Goal: Task Accomplishment & Management: Complete application form

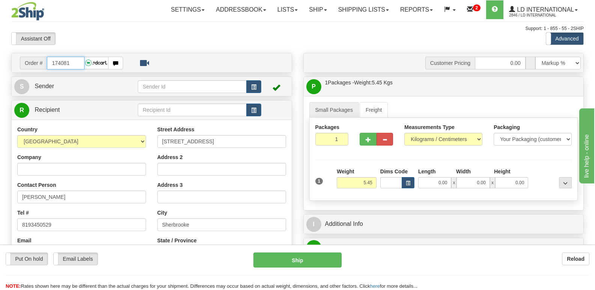
click at [81, 62] on input "174081" at bounding box center [65, 63] width 37 height 13
type input "174076"
click at [409, 183] on span "button" at bounding box center [407, 183] width 5 height 4
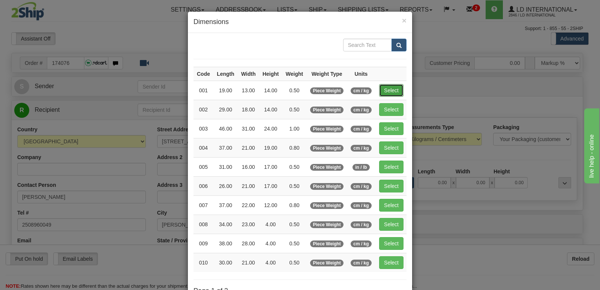
click at [384, 92] on button "Select" at bounding box center [391, 90] width 24 height 13
type input "001"
type input "0.50"
type input "19.00"
type input "13.00"
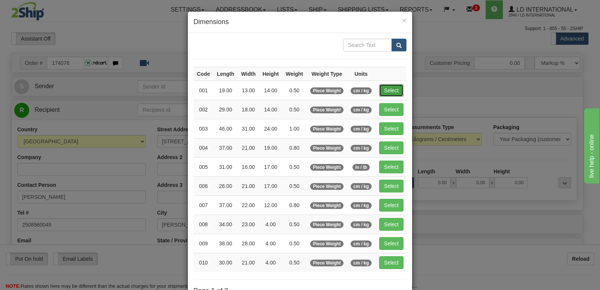
type input "14.00"
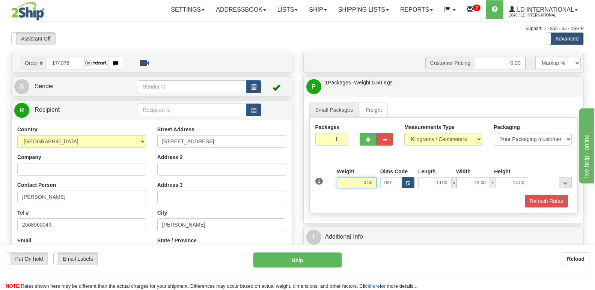
click at [373, 180] on input "0.50" at bounding box center [356, 182] width 40 height 11
type input "0.22"
click at [545, 195] on button "Refresh Rates" at bounding box center [545, 201] width 43 height 13
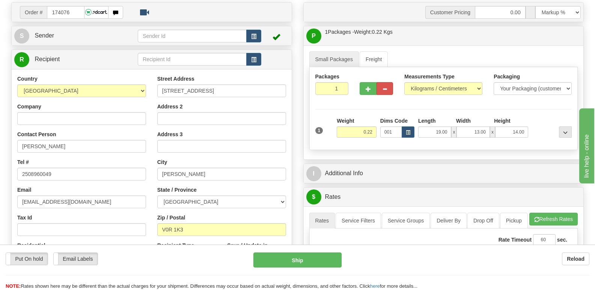
scroll to position [38, 0]
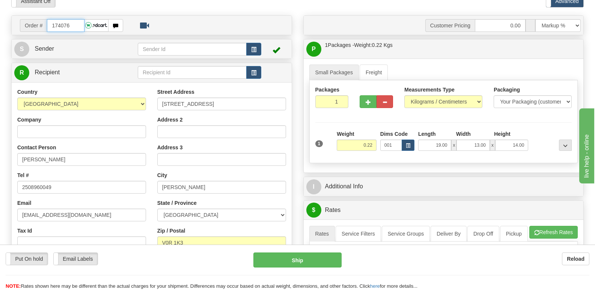
click at [75, 24] on input "174076" at bounding box center [65, 25] width 37 height 13
type input "174082"
click at [441, 143] on input "0.00" at bounding box center [434, 145] width 33 height 11
type input "31.00"
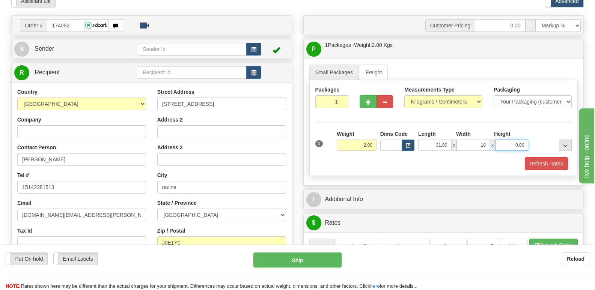
type input "18.00"
type input "19.00"
click at [348, 146] on input "2.00" at bounding box center [356, 145] width 40 height 11
type input "1.78"
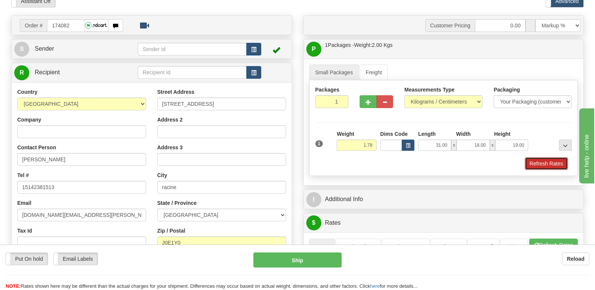
click at [531, 165] on button "Refresh Rates" at bounding box center [545, 163] width 43 height 13
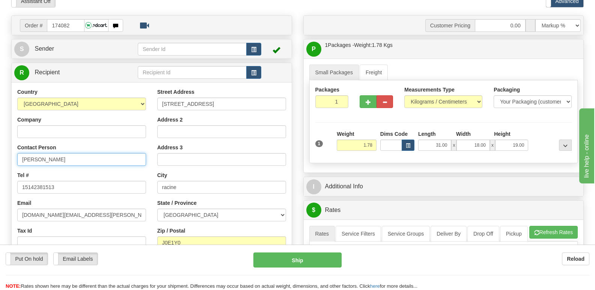
click at [77, 157] on input "[PERSON_NAME]" at bounding box center [81, 159] width 129 height 13
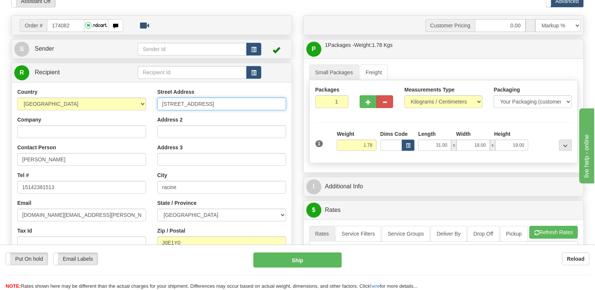
click at [266, 104] on input "[STREET_ADDRESS]" at bounding box center [221, 104] width 129 height 13
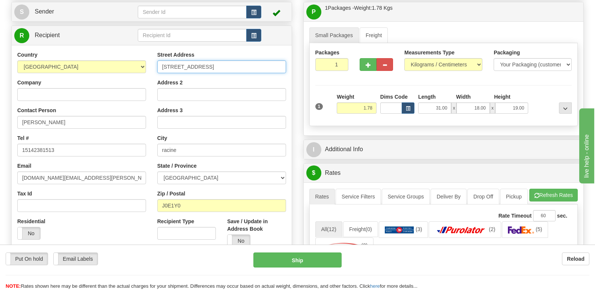
scroll to position [75, 0]
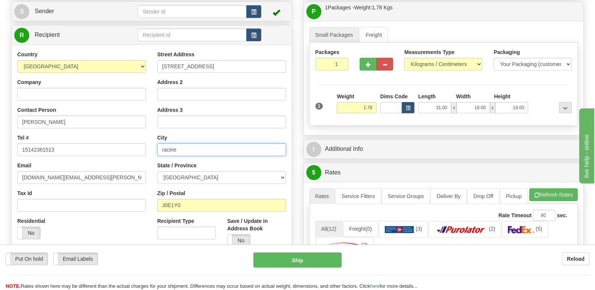
click at [201, 149] on input "racine" at bounding box center [221, 149] width 129 height 13
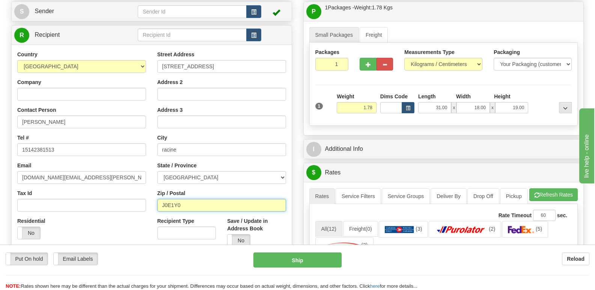
click at [198, 204] on input "J0E1Y0" at bounding box center [221, 205] width 129 height 13
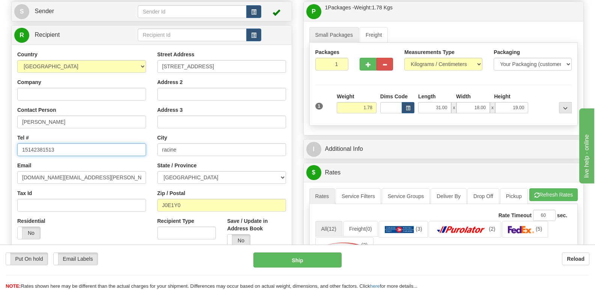
click at [73, 155] on input "15142381513" at bounding box center [81, 149] width 129 height 13
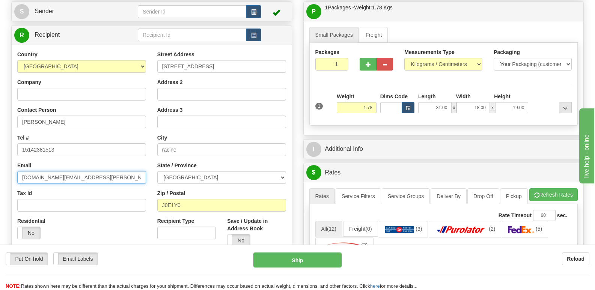
click at [120, 183] on input "[DOMAIN_NAME][EMAIL_ADDRESS][PERSON_NAME][DOMAIN_NAME]" at bounding box center [81, 177] width 129 height 13
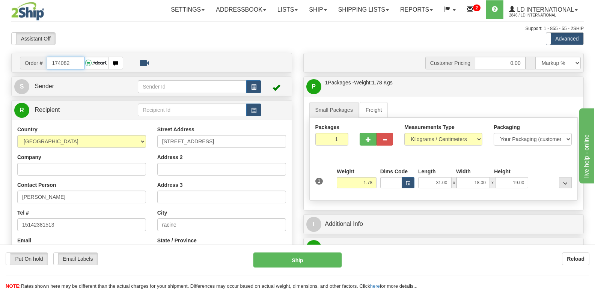
click at [73, 61] on input "174082" at bounding box center [65, 63] width 37 height 13
type input "174070"
click at [87, 196] on input "[PERSON_NAME]" at bounding box center [81, 197] width 129 height 13
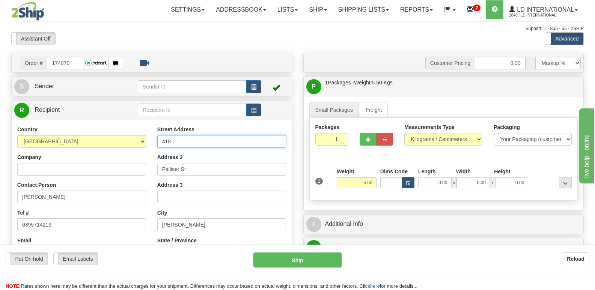
click at [219, 137] on input "418" at bounding box center [221, 141] width 129 height 13
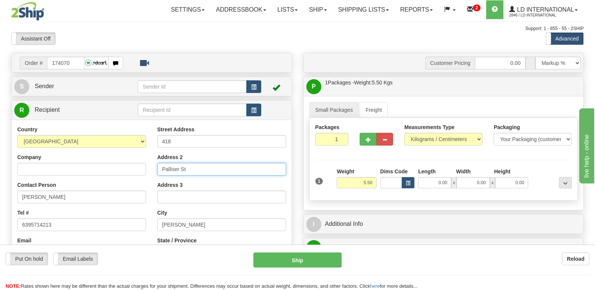
click at [213, 171] on input "Palliser St" at bounding box center [221, 169] width 129 height 13
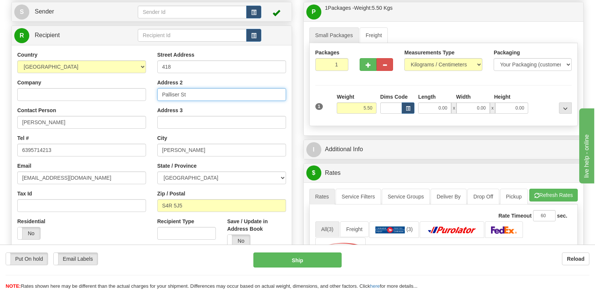
scroll to position [75, 0]
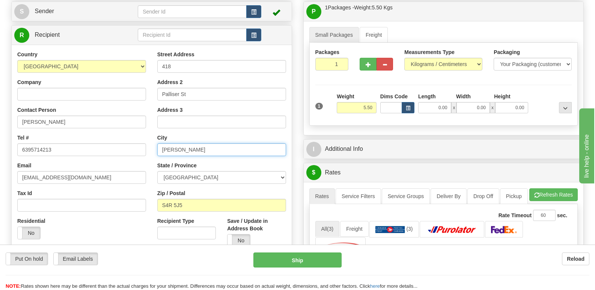
click at [219, 152] on input "[PERSON_NAME]" at bounding box center [221, 149] width 129 height 13
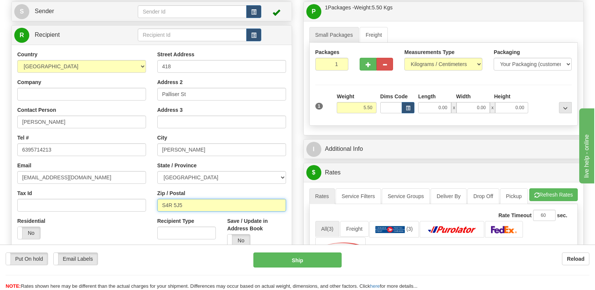
click at [216, 208] on input "S4R 5J5" at bounding box center [221, 205] width 129 height 13
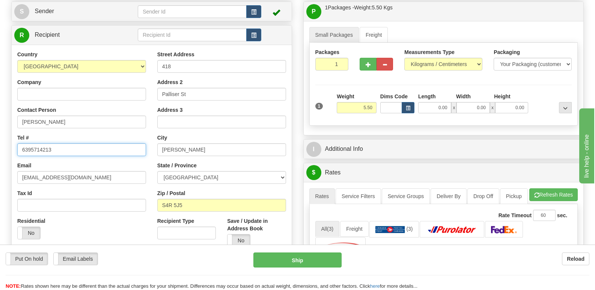
click at [114, 151] on input "6395714213" at bounding box center [81, 149] width 129 height 13
click at [101, 185] on div "Country [GEOGRAPHIC_DATA] [GEOGRAPHIC_DATA] [GEOGRAPHIC_DATA] [GEOGRAPHIC_DATA]…" at bounding box center [82, 148] width 140 height 194
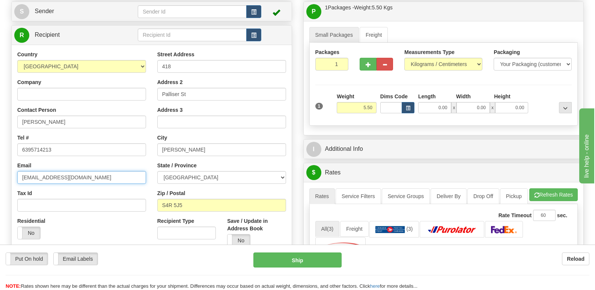
click at [101, 179] on input "[EMAIL_ADDRESS][DOMAIN_NAME]" at bounding box center [81, 177] width 129 height 13
click at [410, 104] on button "button" at bounding box center [407, 107] width 13 height 11
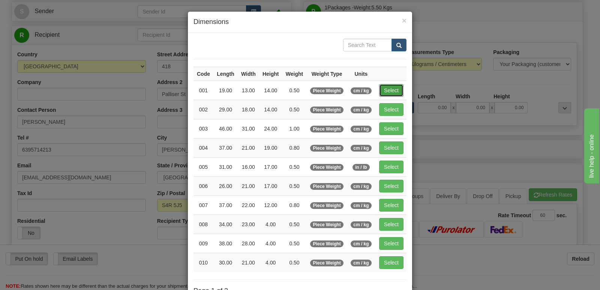
click at [382, 92] on button "Select" at bounding box center [391, 90] width 24 height 13
type input "001"
type input "0.50"
type input "19.00"
type input "13.00"
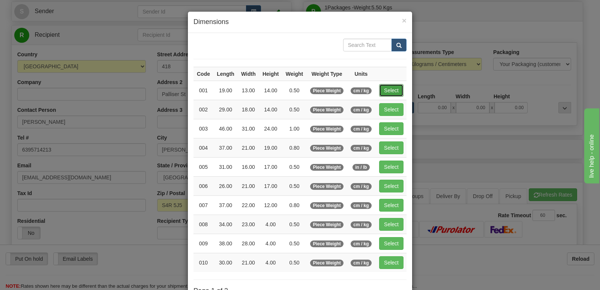
type input "14.00"
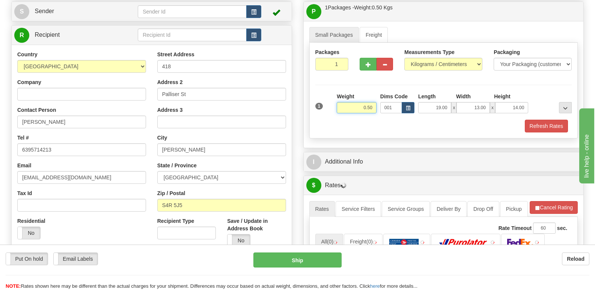
click at [374, 108] on input "0.50" at bounding box center [356, 107] width 40 height 11
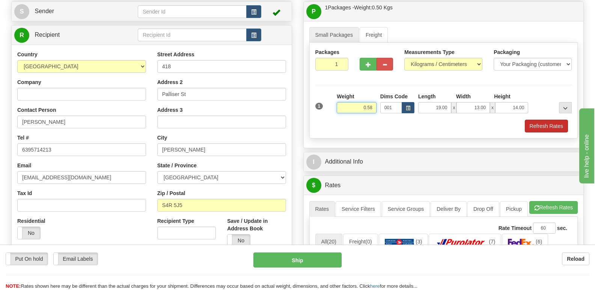
type input "0.58"
click at [539, 122] on button "Refresh Rates" at bounding box center [545, 126] width 43 height 13
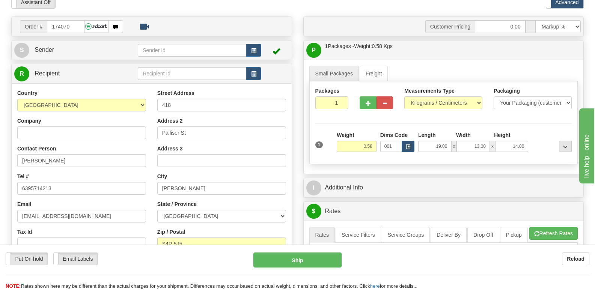
scroll to position [0, 0]
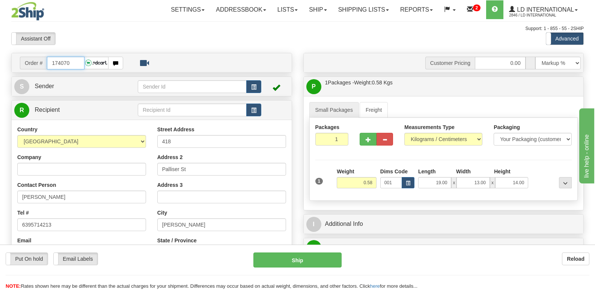
click at [77, 60] on input "174070" at bounding box center [65, 63] width 37 height 13
type input "174076"
click at [78, 199] on input "[PERSON_NAME]" at bounding box center [81, 197] width 129 height 13
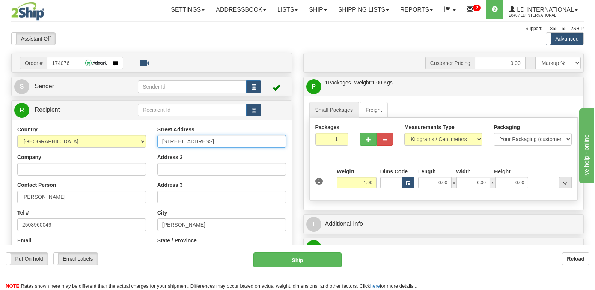
click at [236, 144] on input "[STREET_ADDRESS]" at bounding box center [221, 141] width 129 height 13
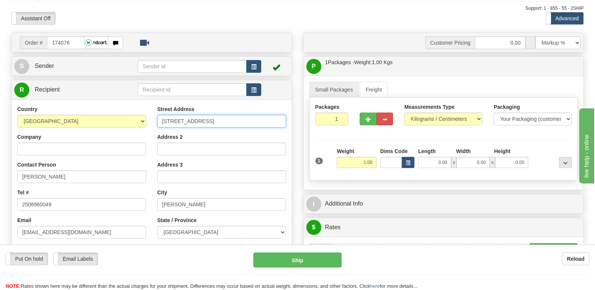
scroll to position [38, 0]
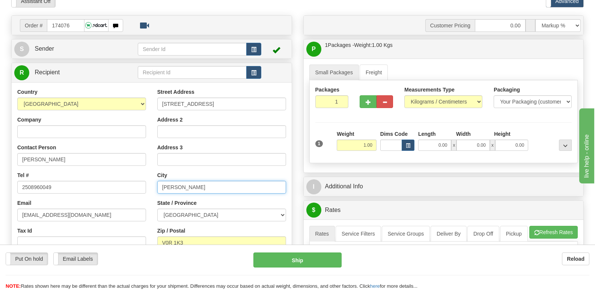
click at [229, 181] on input "[PERSON_NAME]" at bounding box center [221, 187] width 129 height 13
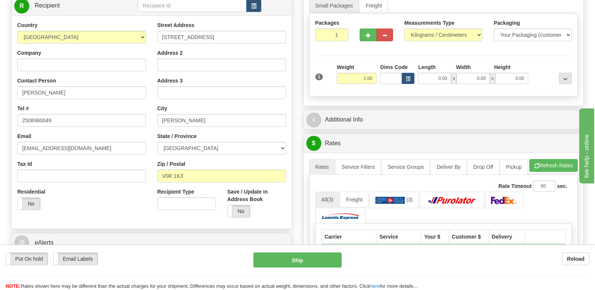
scroll to position [113, 0]
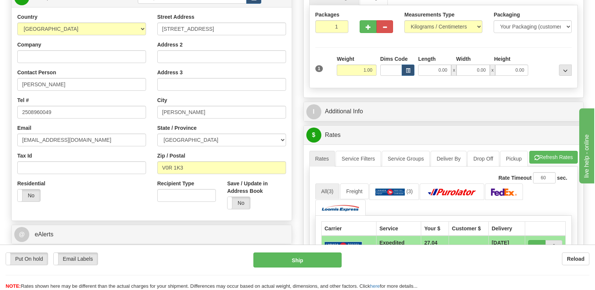
click at [202, 205] on div "Recipient Type" at bounding box center [187, 194] width 70 height 28
click at [201, 167] on input "V0R 1K3" at bounding box center [221, 167] width 129 height 13
click at [95, 112] on input "2508960049" at bounding box center [81, 112] width 129 height 13
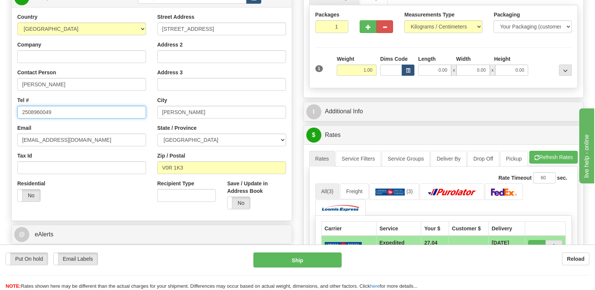
click at [95, 112] on input "2508960049" at bounding box center [81, 112] width 129 height 13
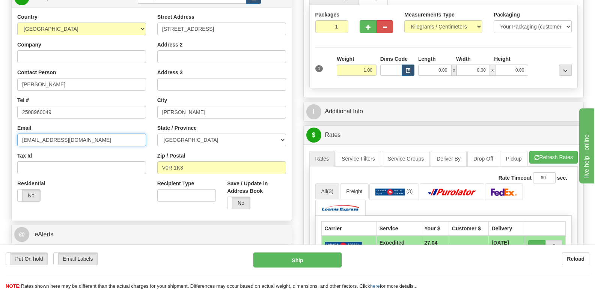
click at [105, 141] on input "[EMAIL_ADDRESS][DOMAIN_NAME]" at bounding box center [81, 140] width 129 height 13
